Goal: Information Seeking & Learning: Learn about a topic

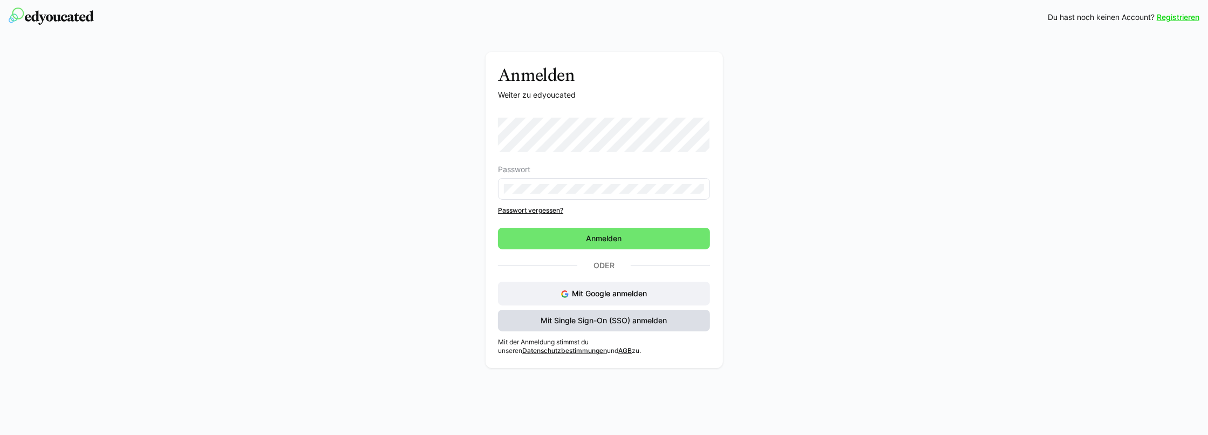
click at [643, 317] on span "Mit Single Sign-On (SSO) anmelden" at bounding box center [605, 320] width 130 height 11
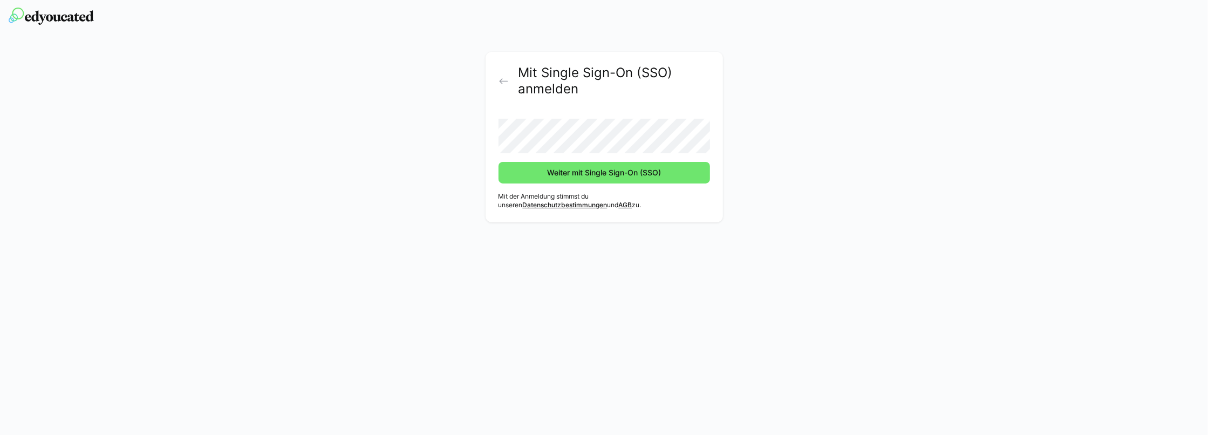
click at [499, 162] on button "Weiter mit Single Sign-On (SSO)" at bounding box center [605, 173] width 212 height 22
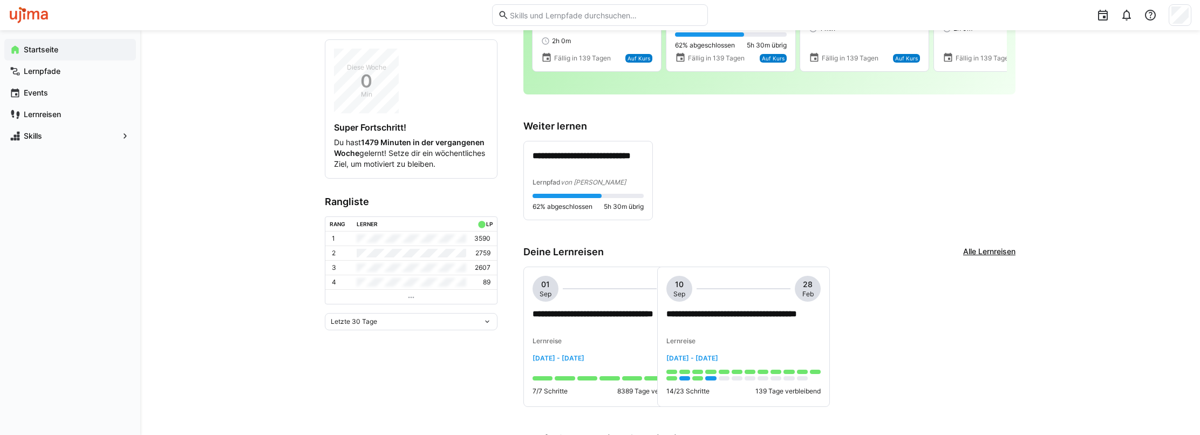
scroll to position [162, 0]
click at [450, 325] on div "Letzte 30 Tage" at bounding box center [407, 321] width 152 height 8
click at [360, 241] on div "Letzte 7 Tage" at bounding box center [411, 238] width 160 height 9
click at [487, 325] on eds-icon at bounding box center [487, 321] width 9 height 9
click at [357, 255] on div "Letzte 30 Tage" at bounding box center [411, 256] width 160 height 9
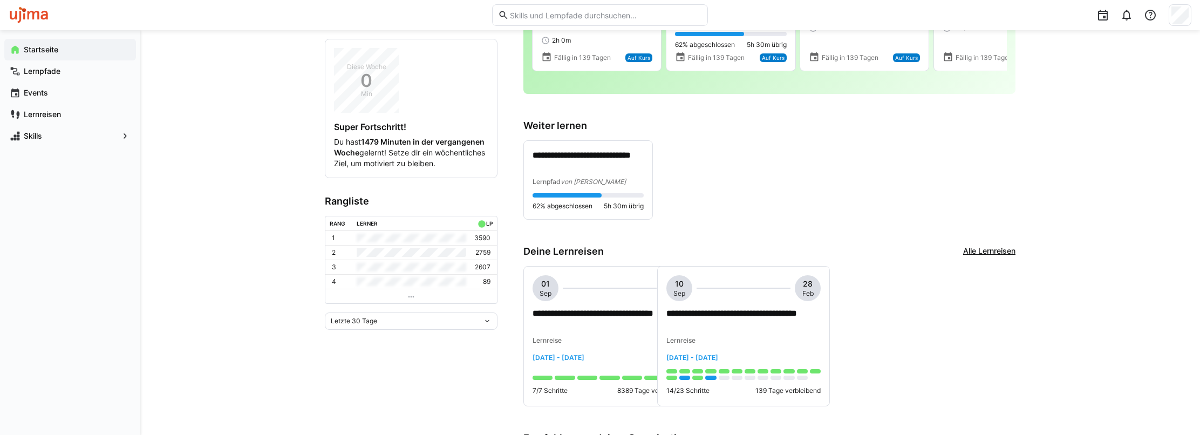
click at [440, 325] on div "Letzte 30 Tage" at bounding box center [407, 321] width 152 height 8
click at [350, 270] on div "Letzte 90 Tage" at bounding box center [411, 273] width 160 height 9
click at [423, 325] on div "Letzte 90 Tage" at bounding box center [407, 321] width 152 height 8
click at [369, 257] on div "Letzte 30 Tage" at bounding box center [411, 256] width 160 height 9
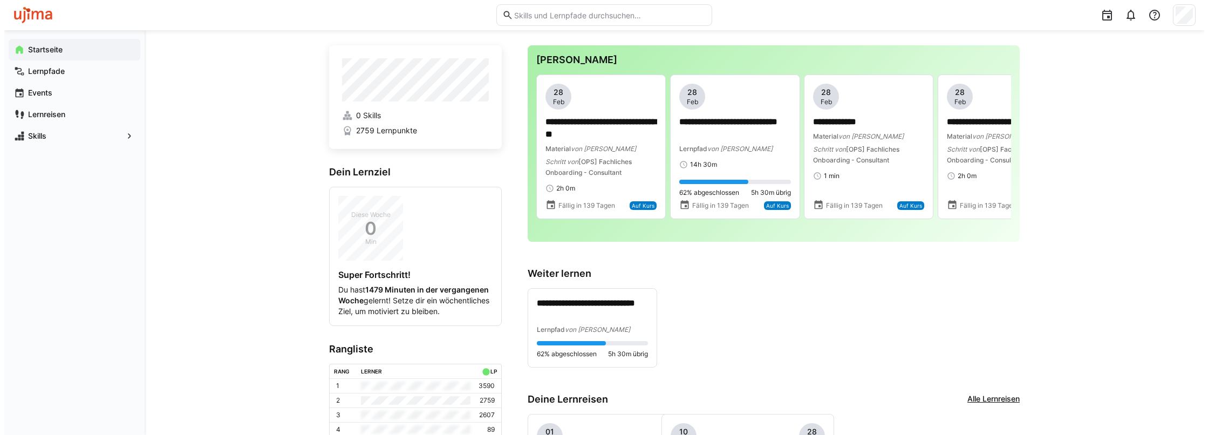
scroll to position [0, 0]
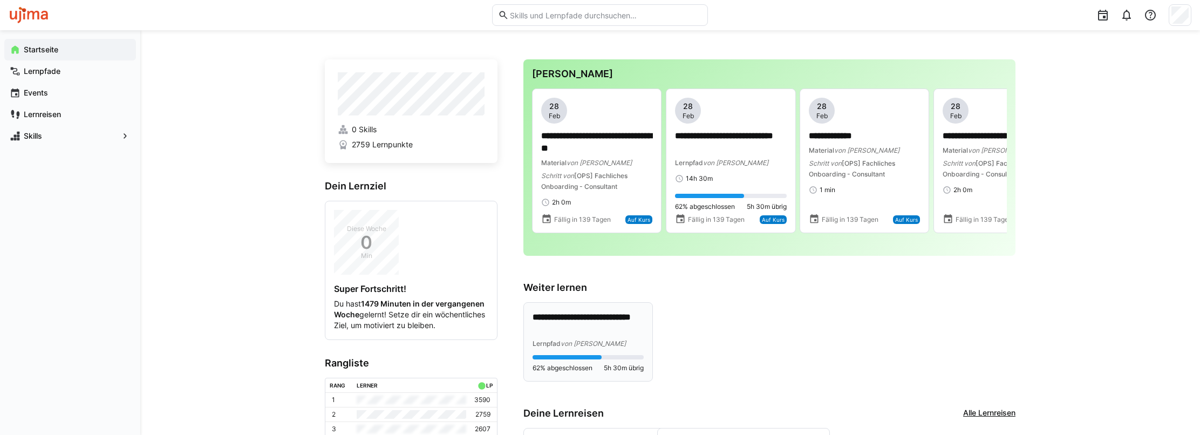
click at [575, 315] on p "**********" at bounding box center [589, 323] width 112 height 25
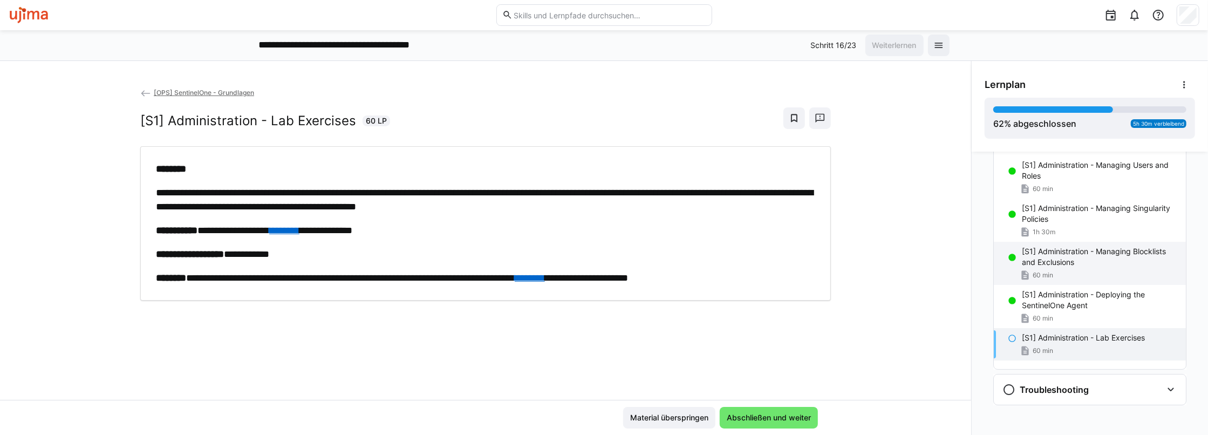
scroll to position [134, 0]
click at [545, 276] on link "********" at bounding box center [530, 278] width 30 height 10
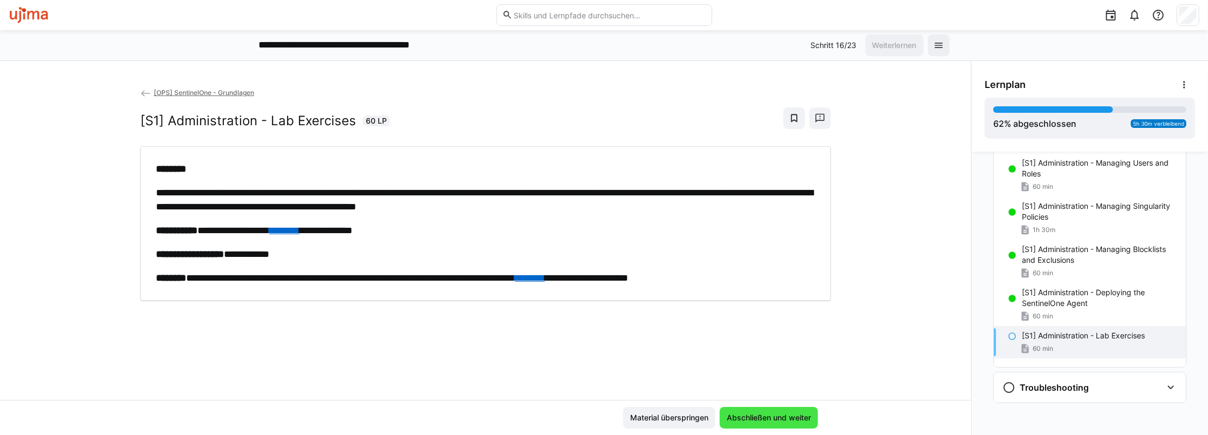
click at [778, 411] on span "Abschließen und weiter" at bounding box center [769, 418] width 98 height 22
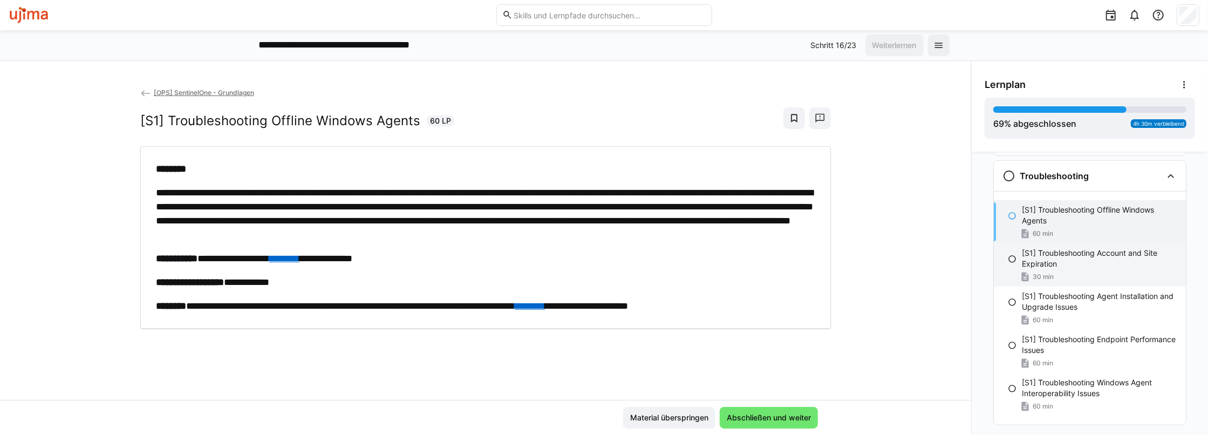
scroll to position [350, 0]
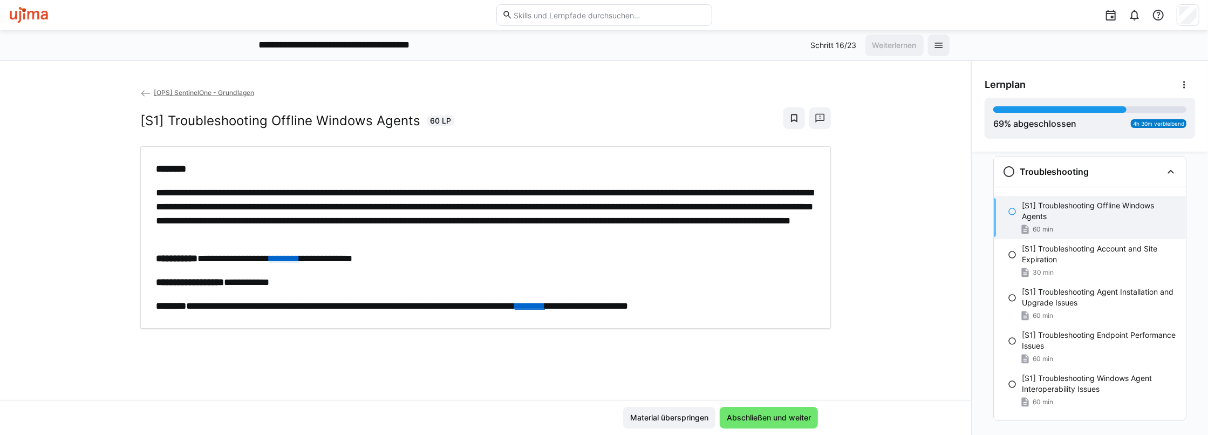
click at [300, 257] on link "********" at bounding box center [284, 259] width 30 height 10
